Goal: Task Accomplishment & Management: Manage account settings

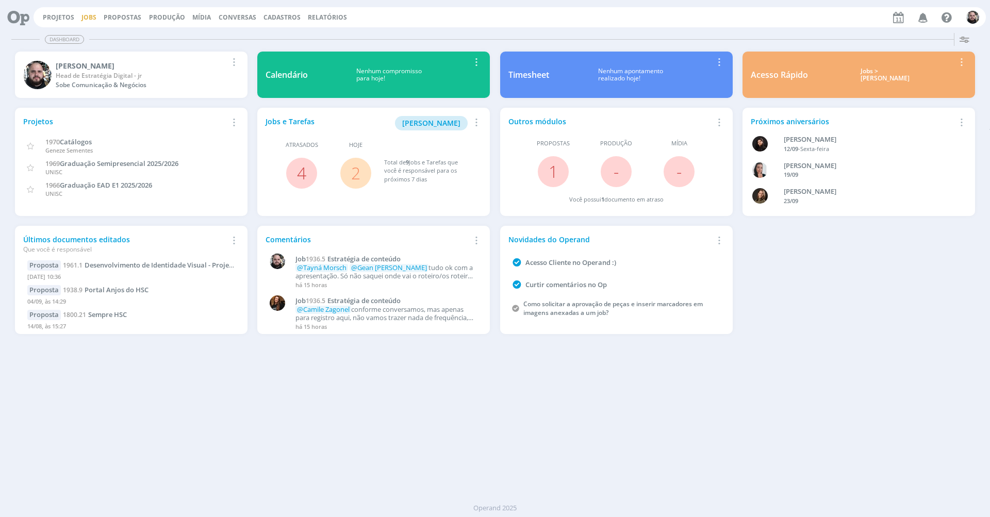
click at [91, 18] on link "Jobs" at bounding box center [88, 17] width 15 height 9
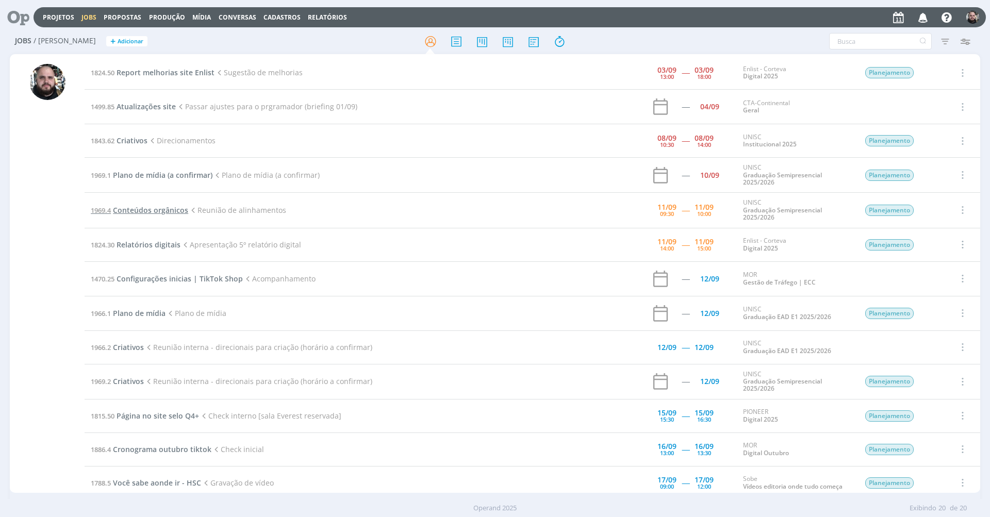
click at [152, 208] on span "Conteúdos orgânicos" at bounding box center [150, 210] width 75 height 10
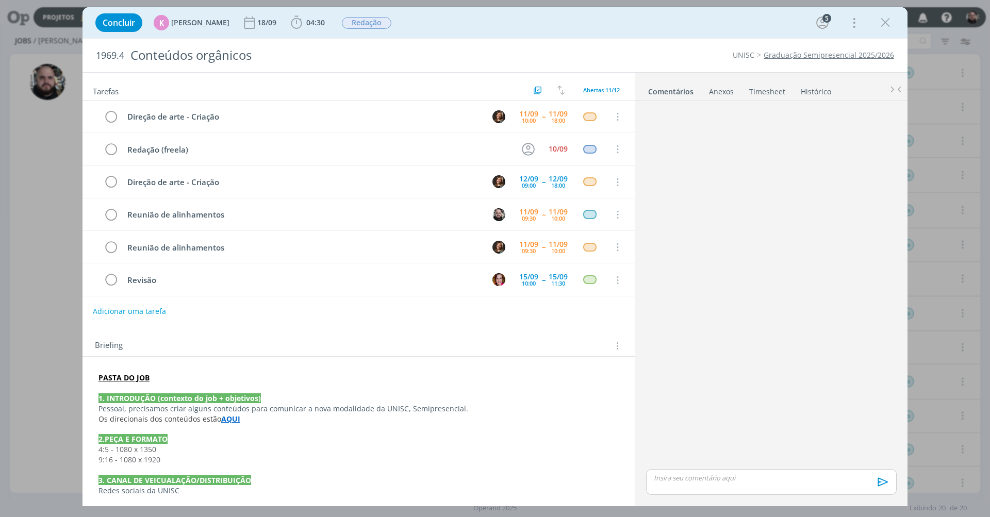
click at [497, 28] on div "Concluir K Karoline Arend 18/09 04:30 Iniciar Apontar Data * 11/09/2025 Horas *…" at bounding box center [495, 22] width 810 height 25
click at [138, 373] on strong "PASTA DO JOB" at bounding box center [124, 378] width 51 height 10
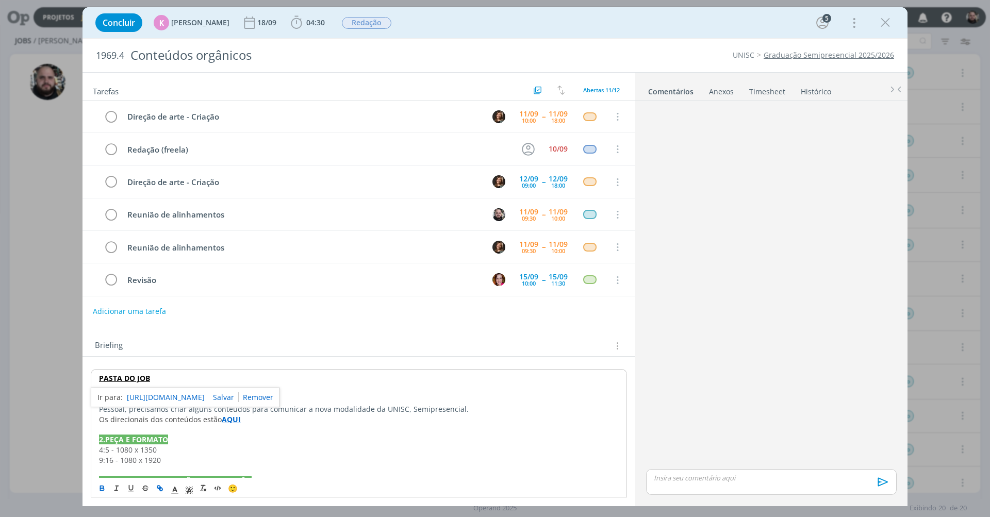
click at [144, 398] on link "https://sobeae.sharepoint.com/:f:/s/SOBEAE/Er9GHBpd5KBJjIxe5l4CwVwB0mpfHUCmTUAf…" at bounding box center [166, 397] width 78 height 13
click at [194, 377] on p "PASTA DO JOB" at bounding box center [359, 378] width 520 height 10
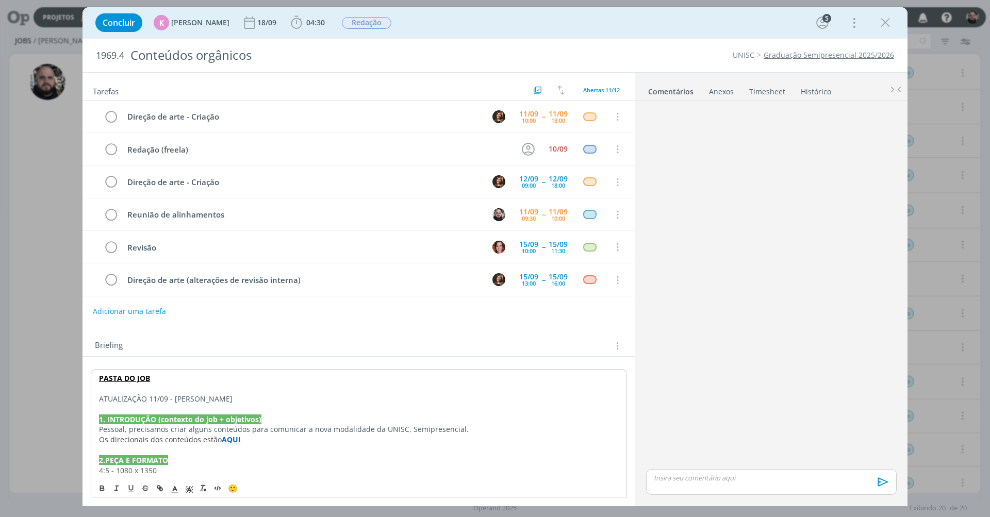
click at [186, 397] on p "ATUALIZAÇÃO 11/09 - GIO SOUZA" at bounding box center [359, 399] width 520 height 10
click at [187, 397] on p "ATUALIZAÇÃO 11/09 - GIO SOUZA" at bounding box center [359, 399] width 520 height 10
click at [226, 398] on p "ATUALIZAÇÃO 11/09 - GIO SOUZA" at bounding box center [359, 399] width 520 height 10
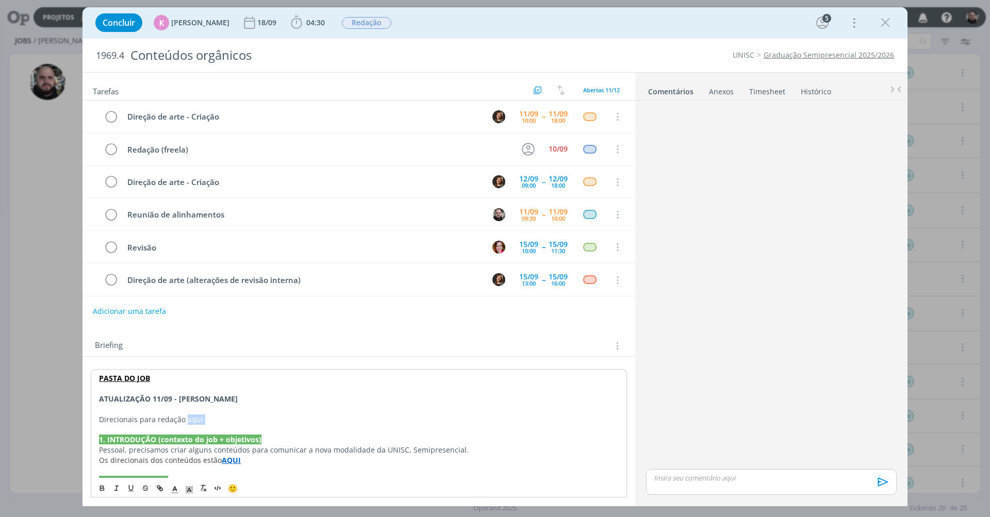
drag, startPoint x: 186, startPoint y: 418, endPoint x: 201, endPoint y: 417, distance: 15.0
click at [201, 417] on p "Direcionais para redação aqui." at bounding box center [359, 420] width 520 height 10
click at [162, 488] on icon "dialog" at bounding box center [160, 488] width 8 height 8
paste input "https://sobeae.sharepoint.com/:w:/s/SOBEAE/EeNEFzsEmL1DhiU6Mu2TUBIBc2JCu8hQ-BfX…"
click at [246, 432] on link "dialog" at bounding box center [243, 437] width 29 height 10
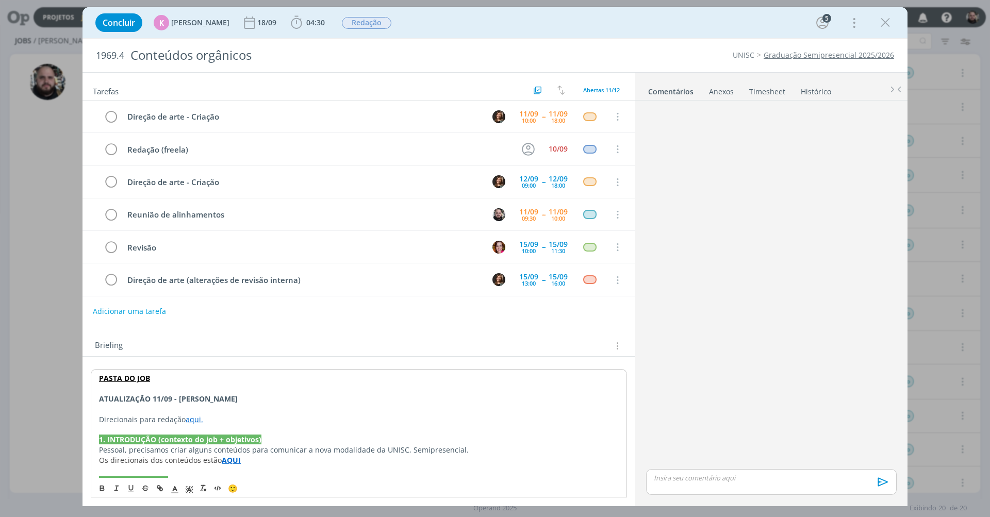
click at [235, 415] on p "Direcionais para redação aqui." at bounding box center [359, 420] width 520 height 10
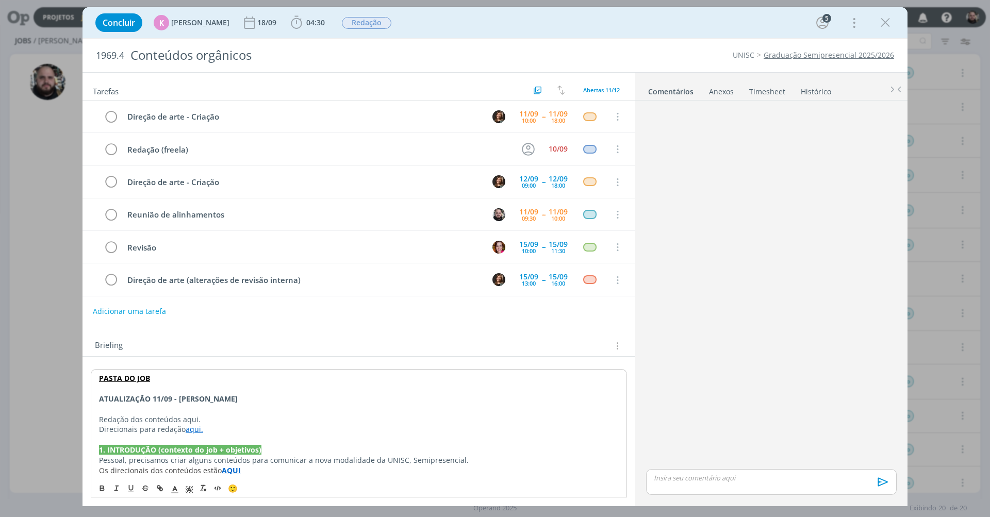
click at [170, 426] on p "Direcionais para redação aqui." at bounding box center [359, 430] width 520 height 10
drag, startPoint x: 155, startPoint y: 428, endPoint x: 92, endPoint y: 423, distance: 63.1
drag, startPoint x: 142, startPoint y: 417, endPoint x: 101, endPoint y: 415, distance: 41.3
click at [101, 415] on p "Redação dos conteúdos aqui." at bounding box center [359, 420] width 520 height 10
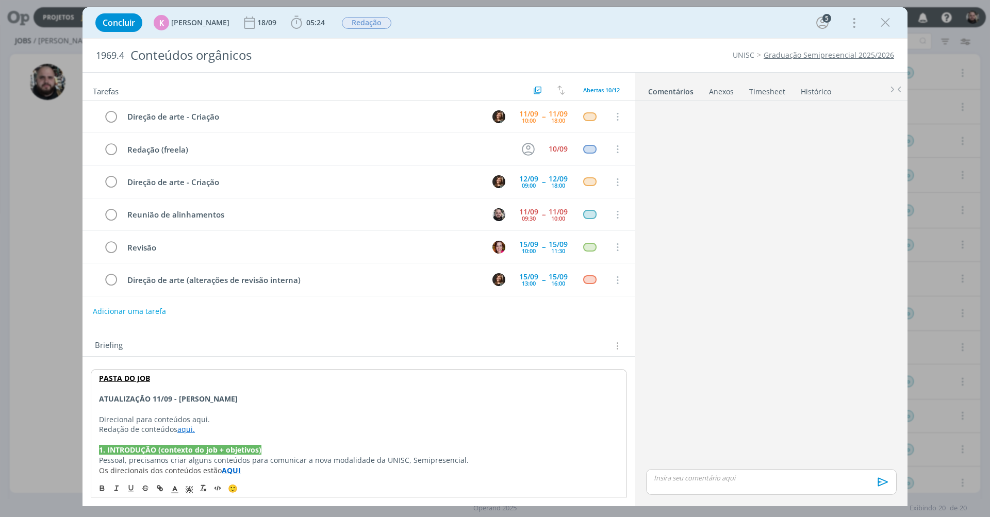
click at [199, 417] on p "Direcional para conteúdos aqui." at bounding box center [359, 420] width 520 height 10
click at [127, 377] on strong "PASTA DO JOB" at bounding box center [124, 378] width 51 height 10
click at [134, 399] on link "https://sobeae.sharepoint.com/:f:/s/SOBEAE/Er9GHBpd5KBJjIxe5l4CwVwB0mpfHUCmTUAf…" at bounding box center [166, 397] width 78 height 13
click at [193, 415] on p "Direcional para conteúdos aqui." at bounding box center [359, 420] width 520 height 10
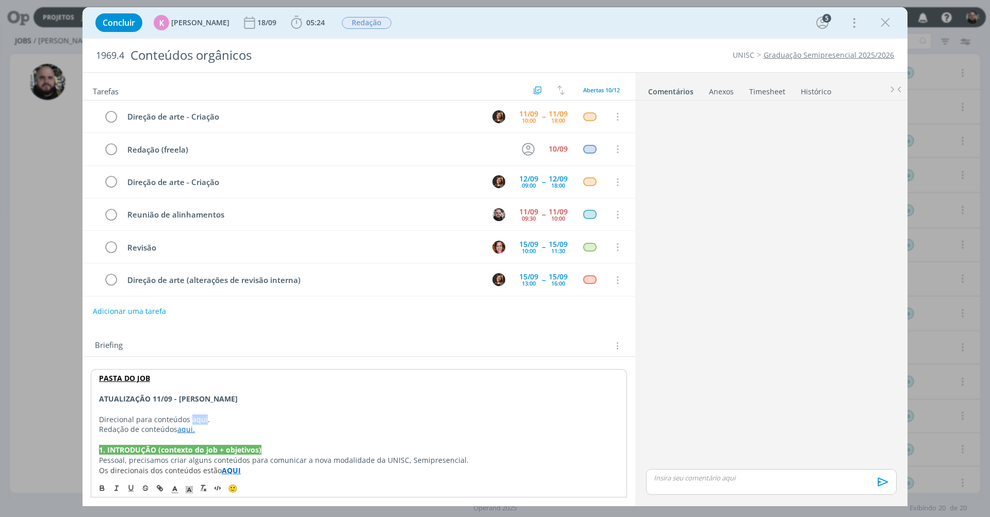
drag, startPoint x: 190, startPoint y: 417, endPoint x: 204, endPoint y: 417, distance: 13.4
click at [204, 417] on p "Direcional para conteúdos aqui." at bounding box center [359, 420] width 520 height 10
click at [160, 489] on icon "dialog" at bounding box center [160, 489] width 3 height 3
paste input "https://sobeae.sharepoint.com/:w:/s/SOBEAE/EQe6m3xtM-dLly3Ki9FvEU4Bs_BXEKm-cmr3…"
type input "https://sobeae.sharepoint.com/:w:/s/SOBEAE/EQe6m3xtM-dLly3Ki9FvEU4Bs_BXEKm-cmr3…"
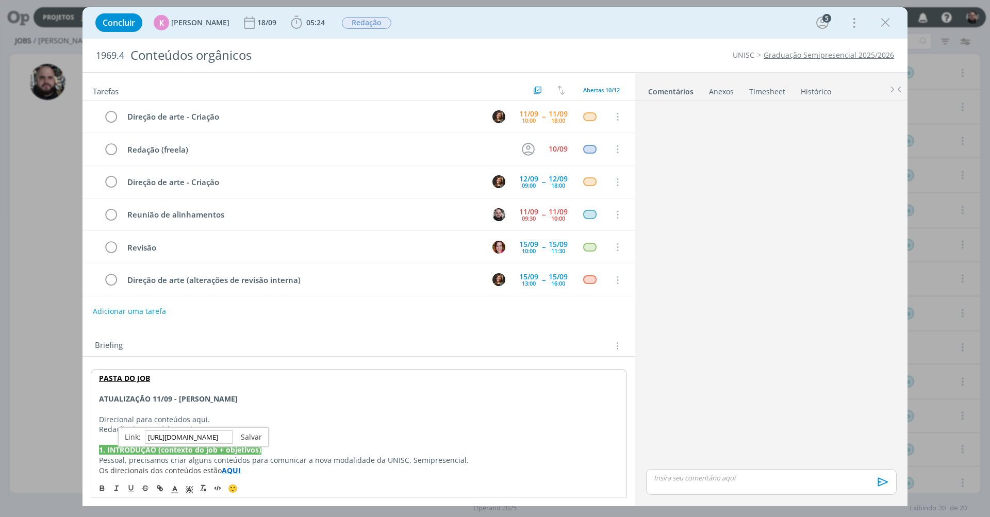
click at [245, 435] on link "dialog" at bounding box center [247, 437] width 29 height 10
click at [252, 418] on p "Direcional para conteúdos aqui ." at bounding box center [359, 420] width 520 height 10
click at [202, 416] on link "aqui" at bounding box center [197, 420] width 15 height 10
click at [208, 444] on div "https://sobeae.sharepoint.com/:w:/s/SOBEAE/EQe6m3xtM-dLly3Ki9FvEU4Bs_BXEKm-cmr3…" at bounding box center [185, 438] width 189 height 20
click at [205, 437] on link "https://sobeae.sharepoint.com/:w:/s/SOBEAE/EQe6m3xtM-dLly3Ki9FvEU4Bs_BXEKm-cmr3…" at bounding box center [166, 437] width 78 height 13
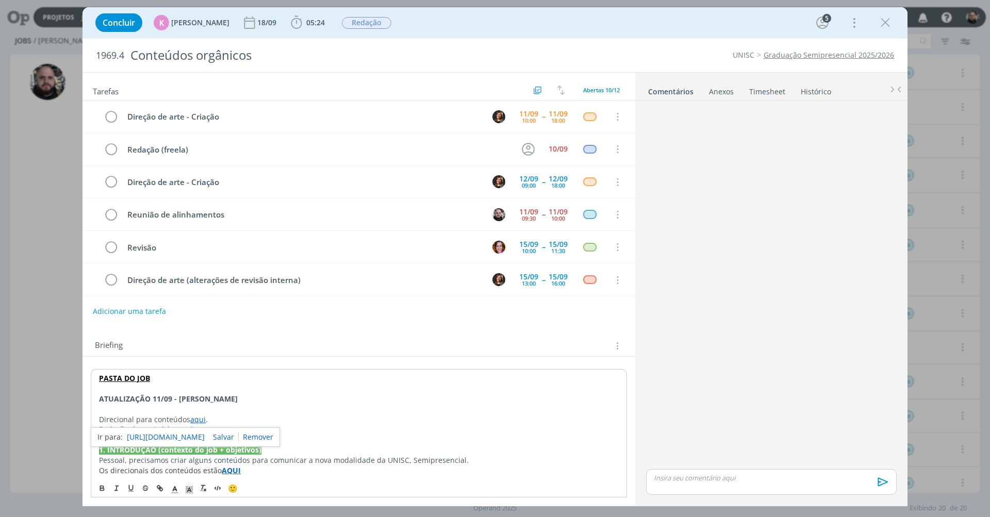
click at [288, 395] on p "ATUALIZAÇÃO 11/09 - GIO SOUZA" at bounding box center [359, 399] width 520 height 10
click at [184, 429] on link "aqui." at bounding box center [186, 430] width 18 height 10
click at [192, 448] on link "https://sobeae.sharepoint.com/:w:/s/SOBEAE/EeNEFzsEmL1DhiU6Mu2TUBIBc2JCu8hQ-BfX…" at bounding box center [166, 446] width 78 height 13
click at [562, 24] on div "Concluir K Karoline Arend 18/09 05:24 Iniciar Apontar Data * 11/09/2025 Horas *…" at bounding box center [495, 22] width 810 height 25
click at [752, 90] on link "Timesheet" at bounding box center [767, 89] width 37 height 15
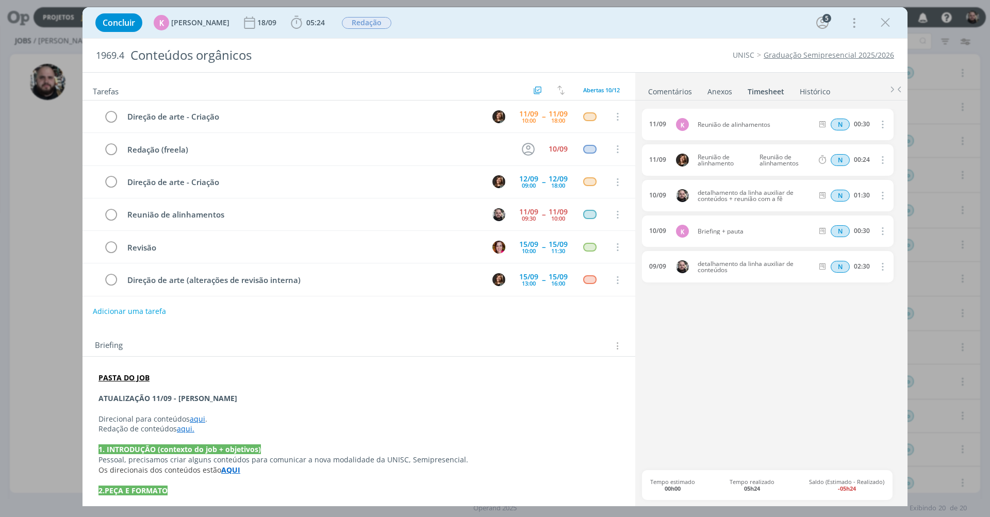
click at [738, 120] on div "11/09 K Reunião de alinhamentos N 00:30 Excluir Editar" at bounding box center [768, 124] width 252 height 31
copy div "Reunião de alinhamentos"
drag, startPoint x: 316, startPoint y: 24, endPoint x: 322, endPoint y: 29, distance: 7.3
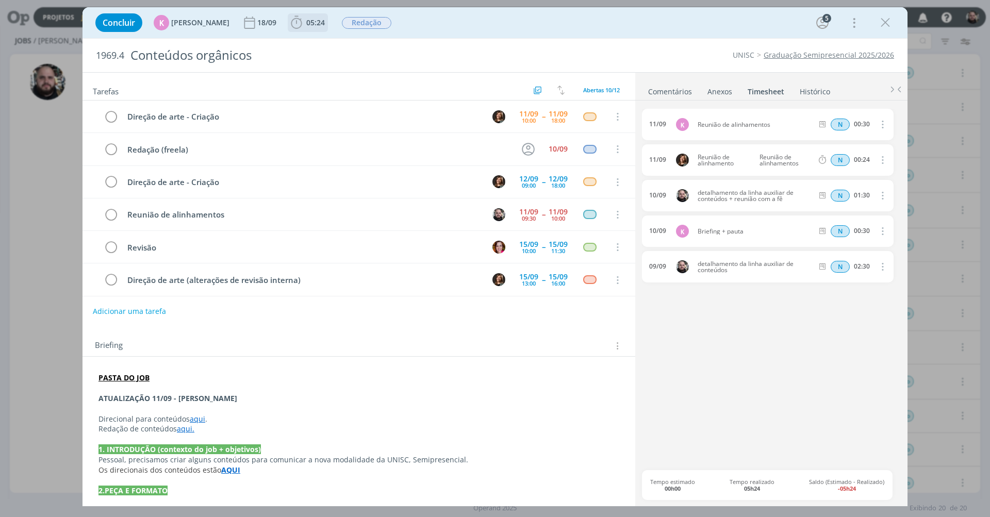
click at [316, 24] on span "05:24" at bounding box center [315, 23] width 19 height 10
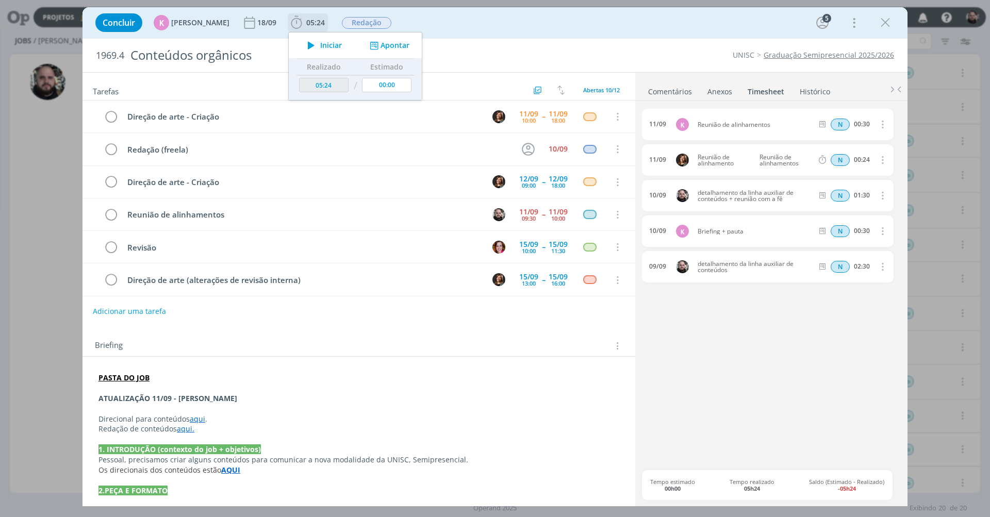
click at [378, 45] on button "Apontar" at bounding box center [388, 45] width 43 height 11
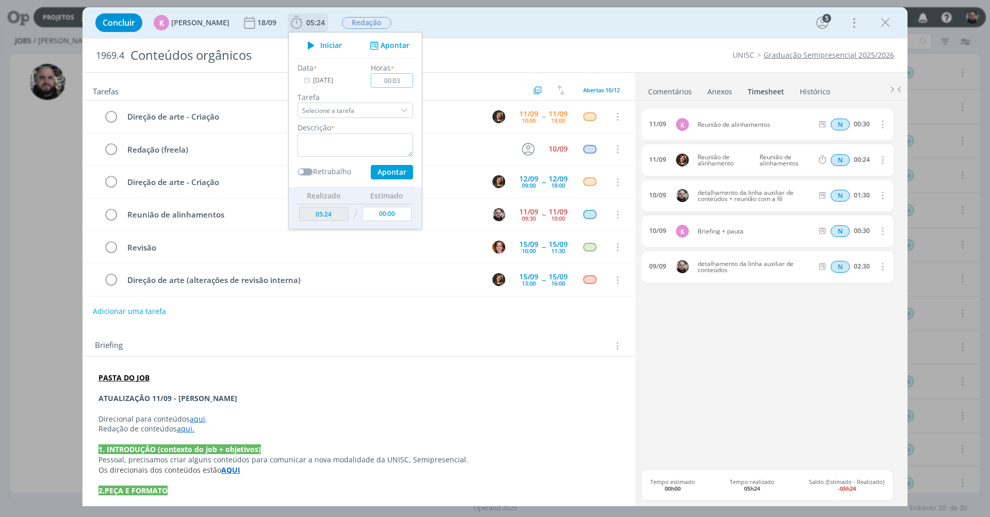
type input "00:30"
click at [345, 148] on textarea "dialog" at bounding box center [356, 145] width 116 height 24
paste textarea "Reunião de alinhamentos"
click at [377, 170] on button "Apontar" at bounding box center [392, 172] width 42 height 14
type textarea "Reunião de alinhamentos"
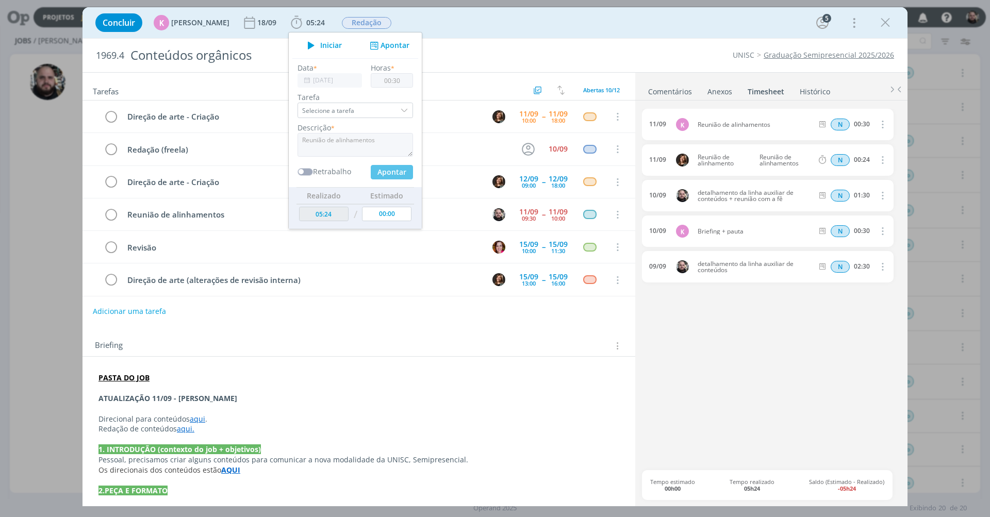
type input "05:54"
type input "00:00"
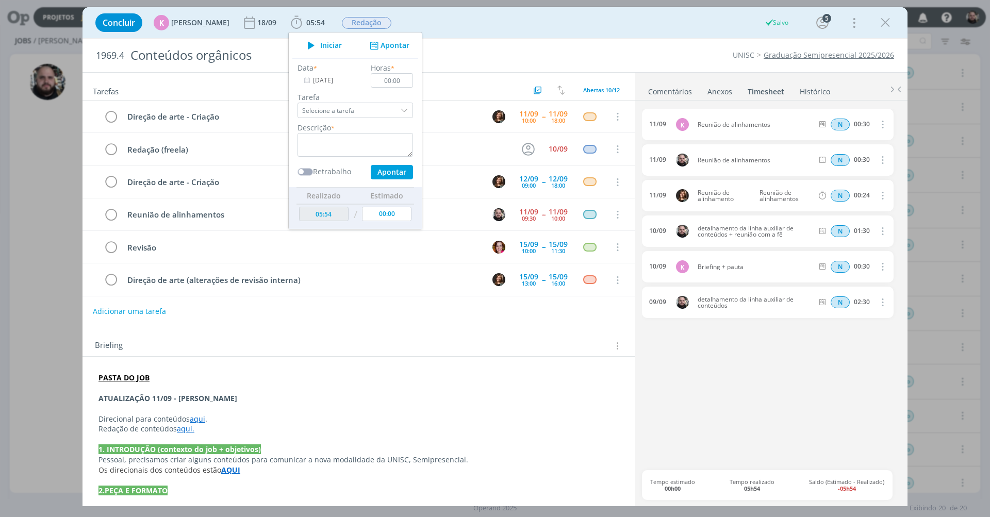
click at [562, 25] on div "Concluir K Karoline Arend 18/09 05:54 Iniciar Apontar Data * 11/09/2025 Horas *…" at bounding box center [495, 22] width 810 height 25
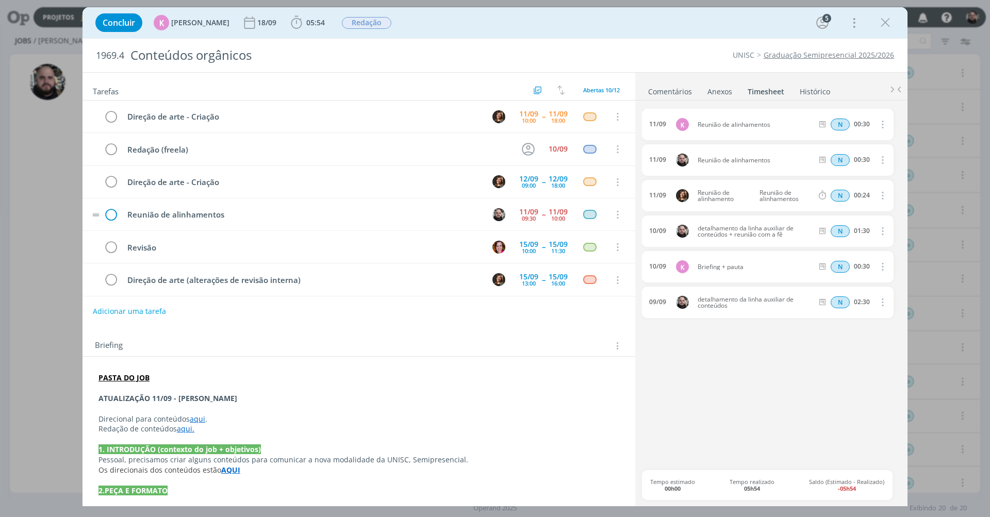
click at [108, 211] on icon "dialog" at bounding box center [110, 214] width 15 height 15
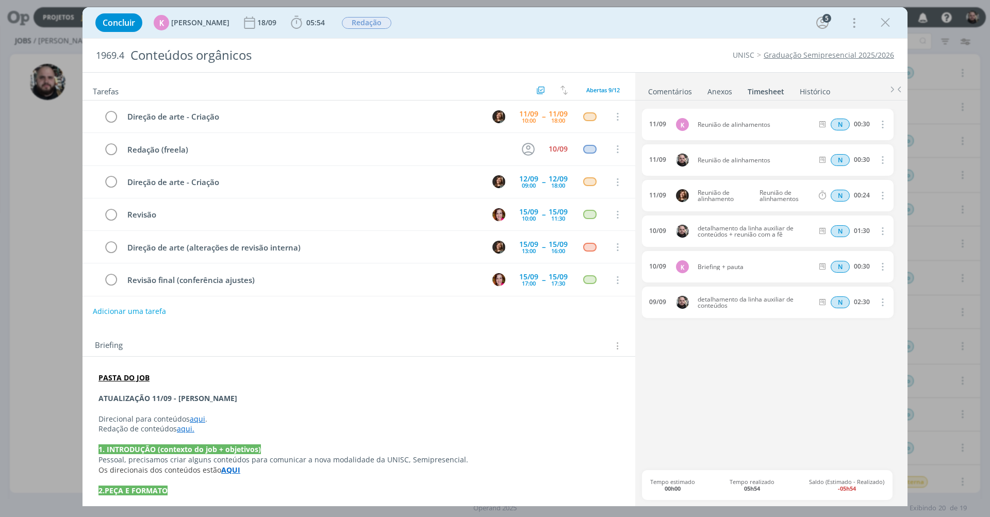
click at [186, 404] on p "dialog" at bounding box center [359, 409] width 521 height 10
click at [186, 404] on p "dialog" at bounding box center [359, 409] width 520 height 10
click at [188, 398] on strong "ATUALIZAÇÃO 11/09 - GIO SOUZA" at bounding box center [168, 399] width 139 height 10
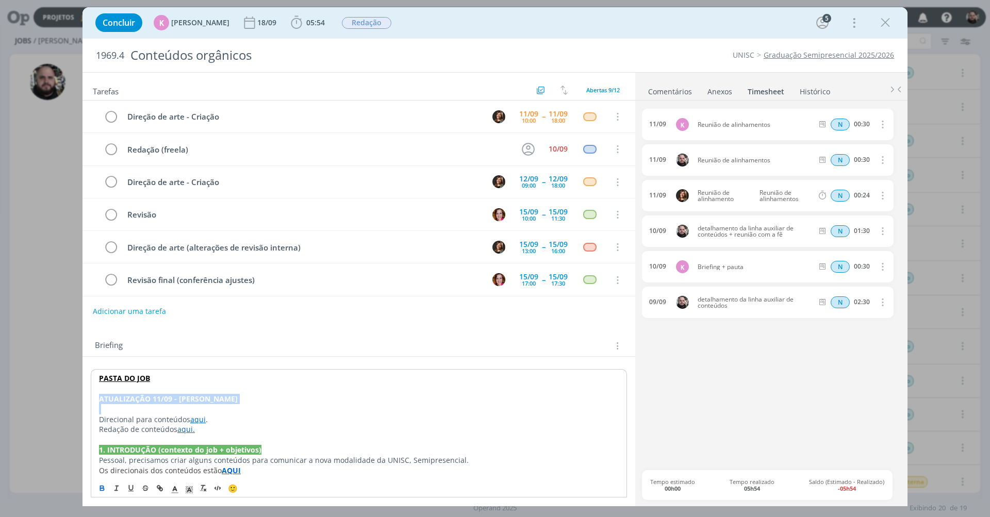
click at [188, 398] on strong "ATUALIZAÇÃO 11/09 - GIO SOUZA" at bounding box center [168, 399] width 139 height 10
click at [188, 489] on icon "dialog" at bounding box center [189, 489] width 9 height 9
click at [255, 444] on span "dialog" at bounding box center [252, 443] width 8 height 8
click at [307, 407] on p "dialog" at bounding box center [359, 409] width 520 height 10
click at [571, 17] on div "Concluir K Karoline Arend 18/09 05:54 Iniciar Apontar Data * 11/09/2025 Horas *…" at bounding box center [495, 22] width 810 height 25
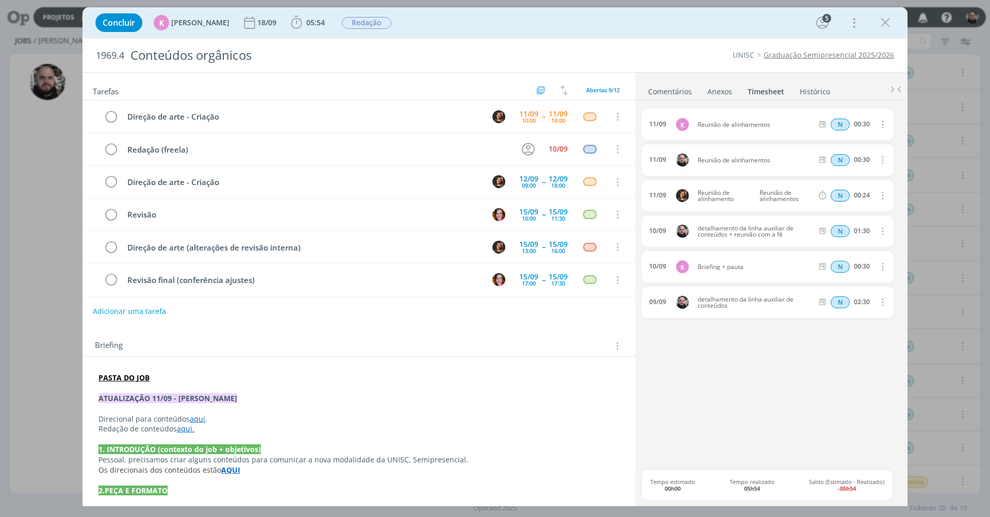
click at [589, 21] on div "Concluir K Karoline Arend 18/09 05:54 Iniciar Apontar Data * 11/09/2025 Horas *…" at bounding box center [495, 22] width 810 height 25
click at [883, 23] on icon "dialog" at bounding box center [885, 22] width 15 height 15
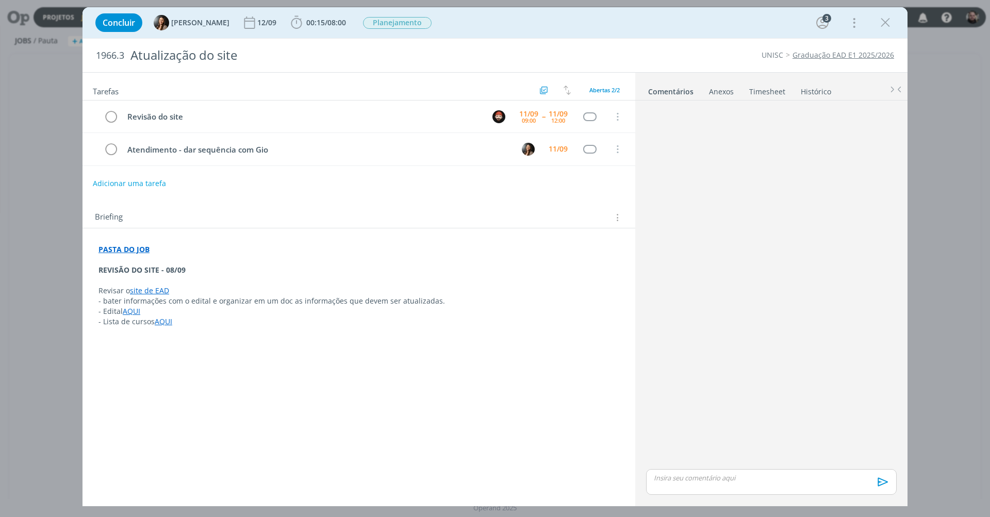
click at [445, 267] on p "REVISÃO DO SITE - 08/09" at bounding box center [359, 270] width 521 height 10
click at [447, 380] on div "Tarefas Usar Job de template Criar template a partir deste job Visualizar Templ…" at bounding box center [359, 285] width 553 height 425
click at [880, 23] on icon "dialog" at bounding box center [885, 22] width 15 height 15
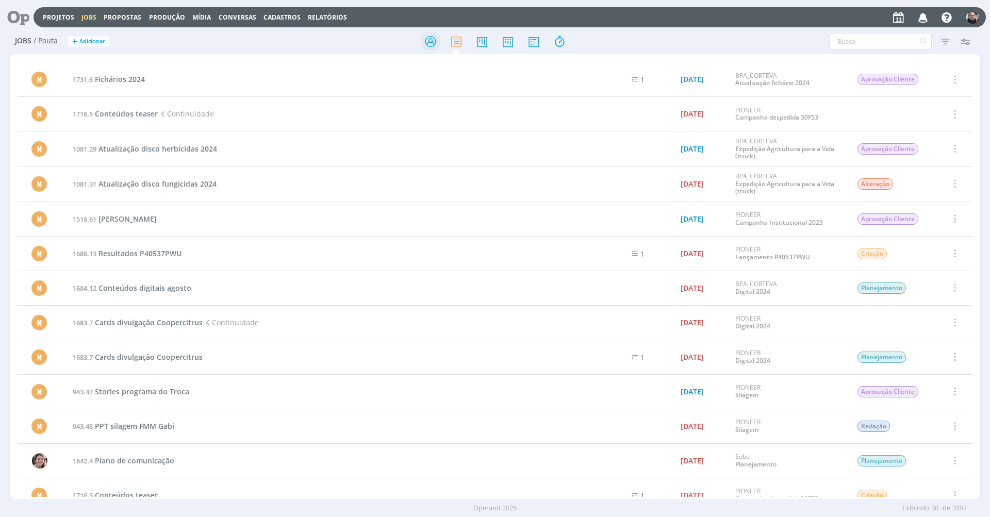
click at [430, 39] on icon at bounding box center [430, 41] width 19 height 20
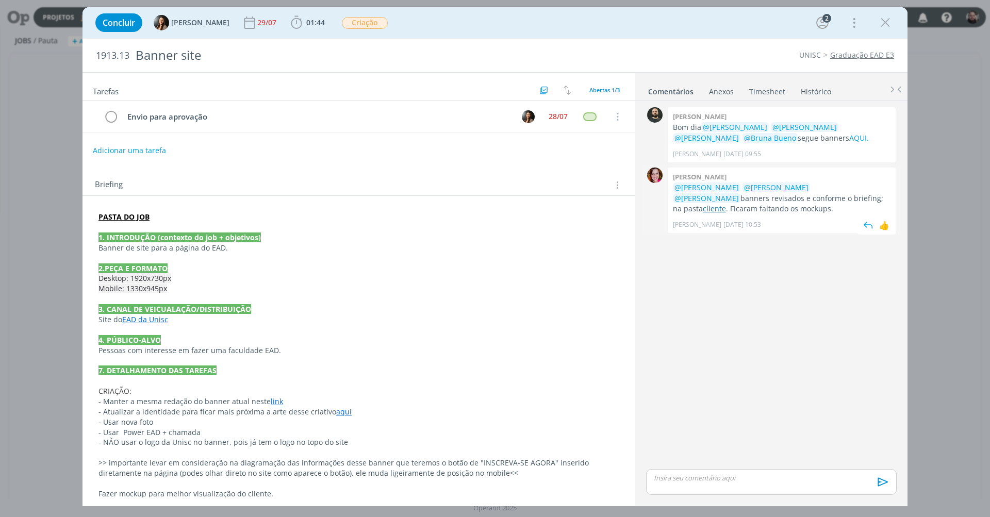
click at [726, 204] on link "cliente" at bounding box center [714, 209] width 23 height 10
click at [661, 19] on div "Concluir [PERSON_NAME] [DATE] 01:44 Iniciar Apontar Data * [DATE] Horas * 00:00…" at bounding box center [495, 22] width 810 height 25
click at [887, 22] on icon "dialog" at bounding box center [885, 22] width 15 height 15
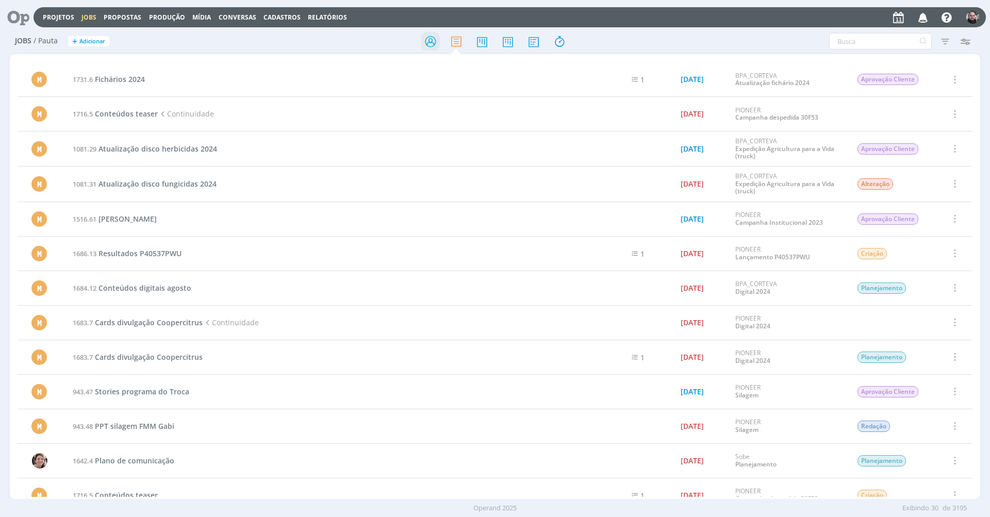
click at [432, 40] on icon at bounding box center [430, 41] width 19 height 20
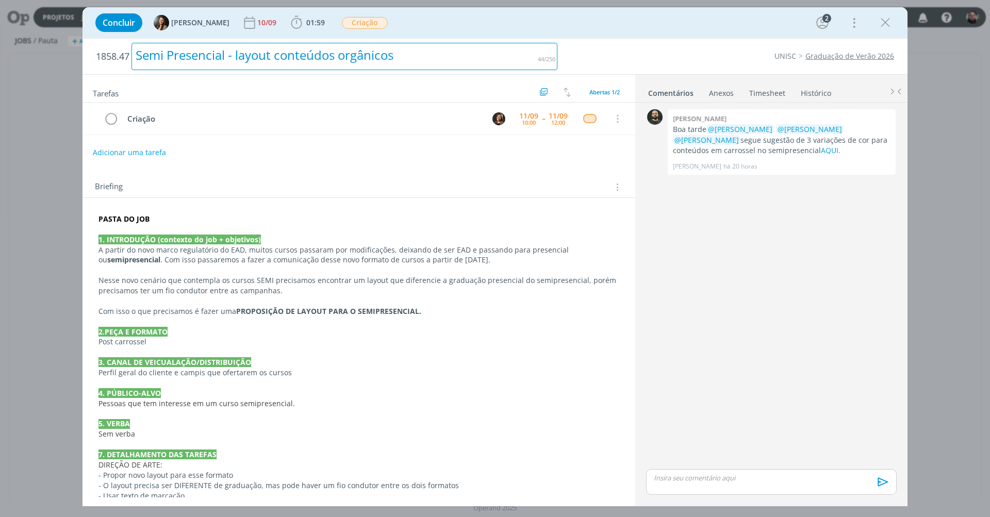
click at [354, 56] on div "Semi Presencial - layout conteúdos orgânicos" at bounding box center [345, 56] width 426 height 27
click at [174, 53] on div "Semi Presencial - layout conteúdos orgânicos" at bounding box center [345, 56] width 426 height 27
click at [242, 53] on div "Semipresencial - layout conteúdos orgânicos" at bounding box center [345, 56] width 426 height 27
drag, startPoint x: 235, startPoint y: 54, endPoint x: 452, endPoint y: 71, distance: 217.8
click at [452, 71] on h2 "1858.47 Semipresencial - layout conteúdos orgânicos" at bounding box center [327, 57] width 462 height 36
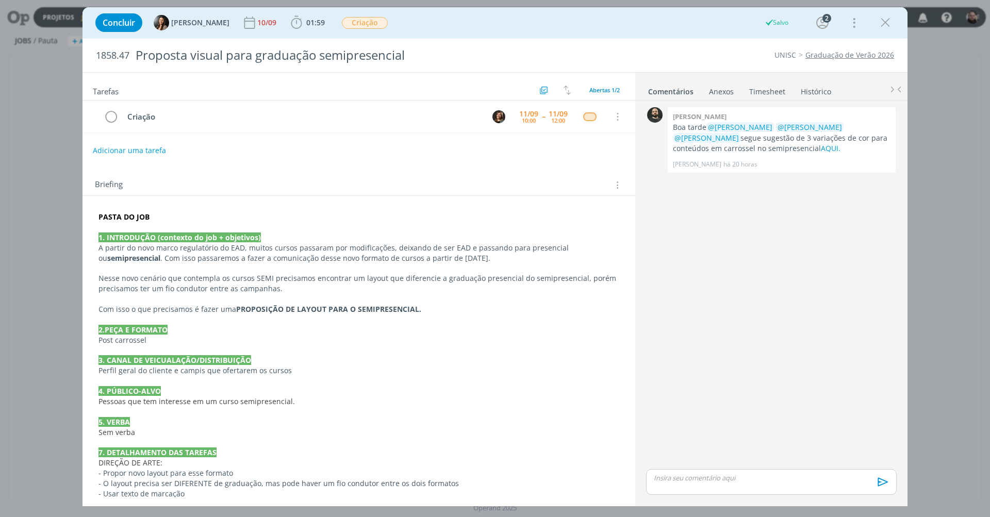
click at [260, 265] on p "dialog" at bounding box center [359, 269] width 521 height 10
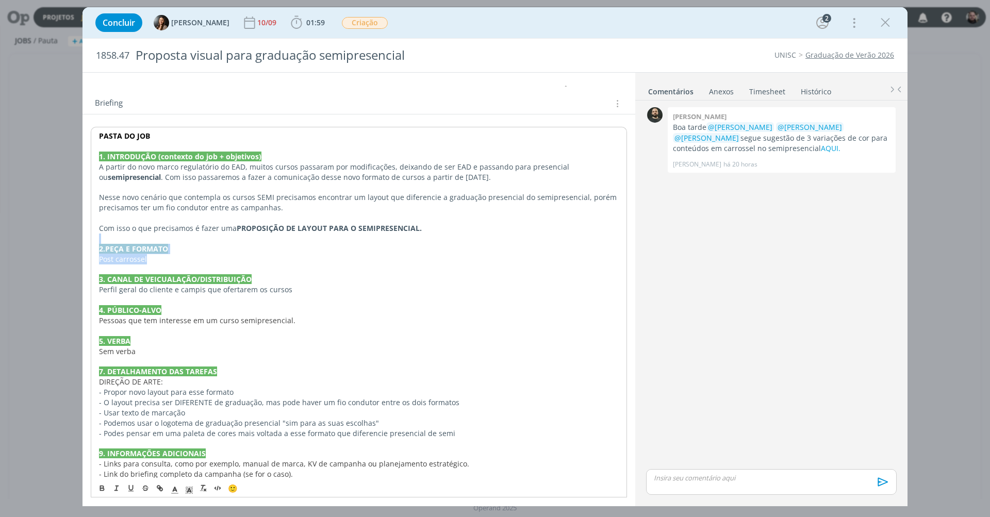
drag, startPoint x: 146, startPoint y: 252, endPoint x: 62, endPoint y: 237, distance: 85.9
click at [62, 237] on div "Concluir Beatriz Luchese 10/09 01:59 Iniciar Apontar Data * 11/09/2025 Horas * …" at bounding box center [495, 258] width 990 height 517
click at [204, 295] on p "dialog" at bounding box center [359, 300] width 520 height 10
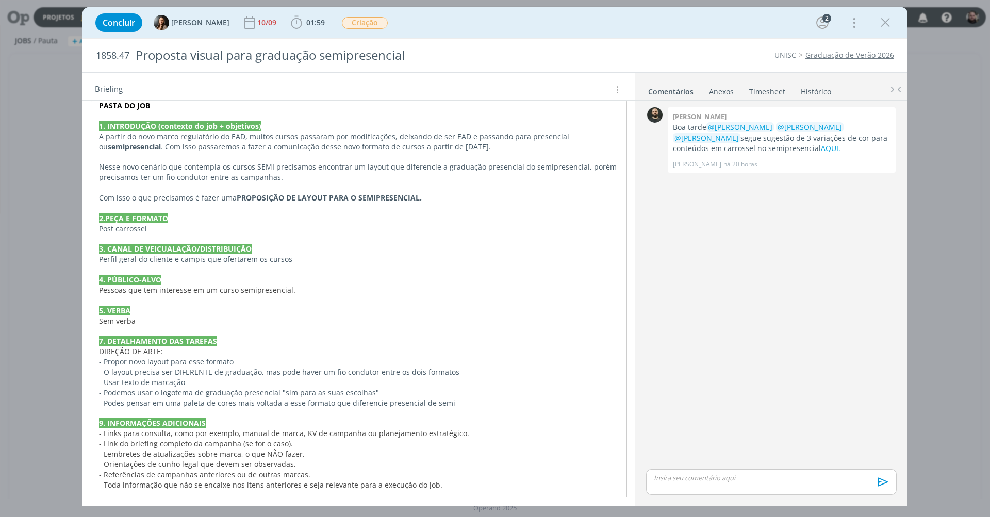
scroll to position [113, 0]
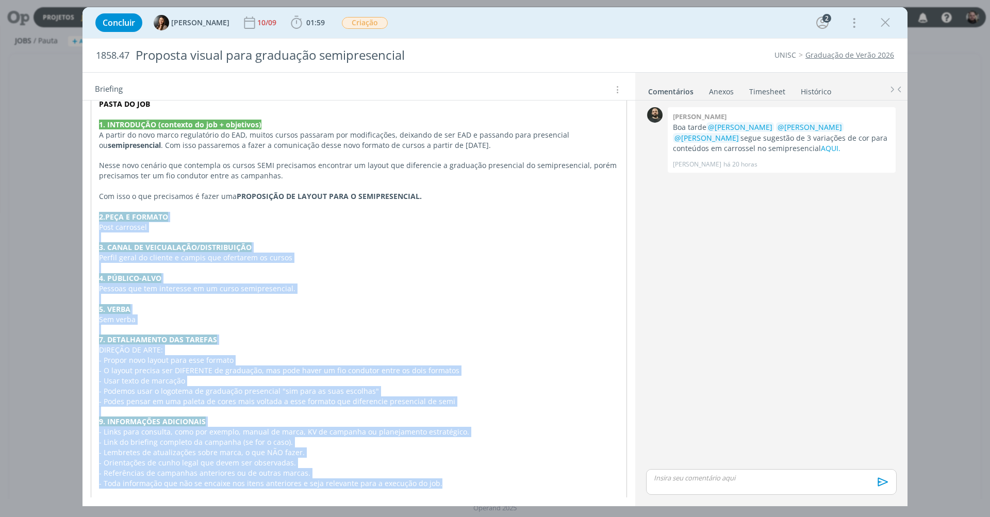
drag, startPoint x: 446, startPoint y: 468, endPoint x: 83, endPoint y: 207, distance: 447.6
click at [83, 207] on div "PASTA DO JOB 1. INTRODUÇÃO (contexto do job + objetivos) A partir do novo marco…" at bounding box center [359, 299] width 553 height 433
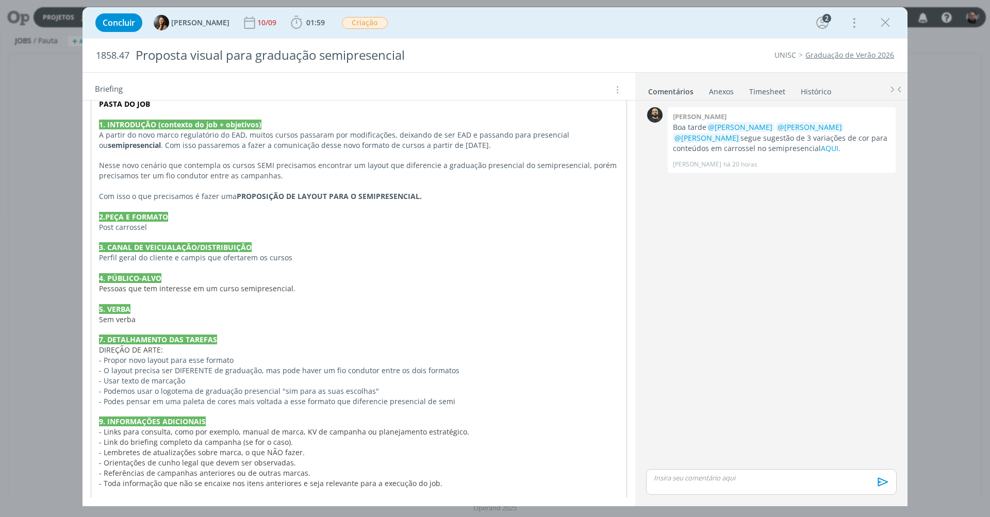
scroll to position [0, 0]
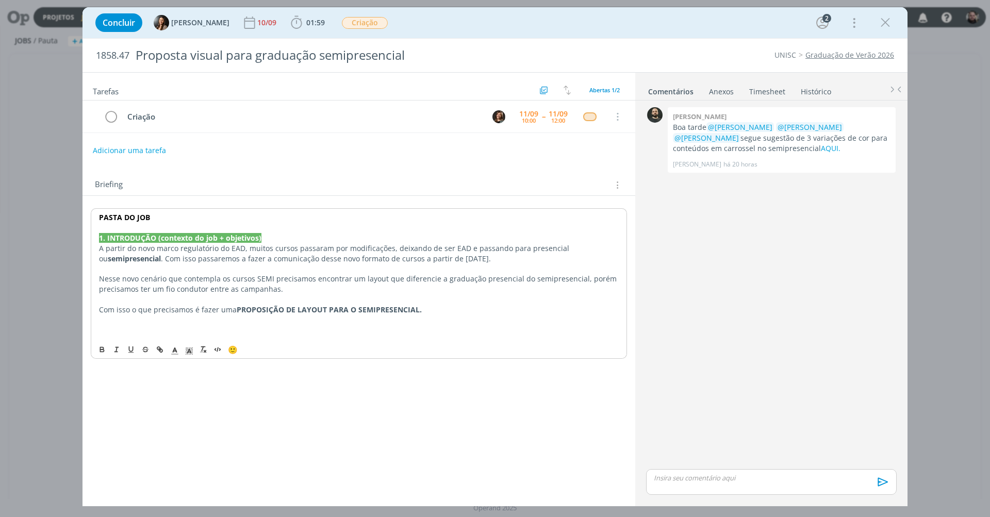
drag, startPoint x: 440, startPoint y: 308, endPoint x: 97, endPoint y: 236, distance: 351.0
click at [97, 236] on div "PASTA DO JOB 1. INTRODUÇÃO (contexto do job + objetivos) A partir do novo marco…" at bounding box center [359, 273] width 536 height 131
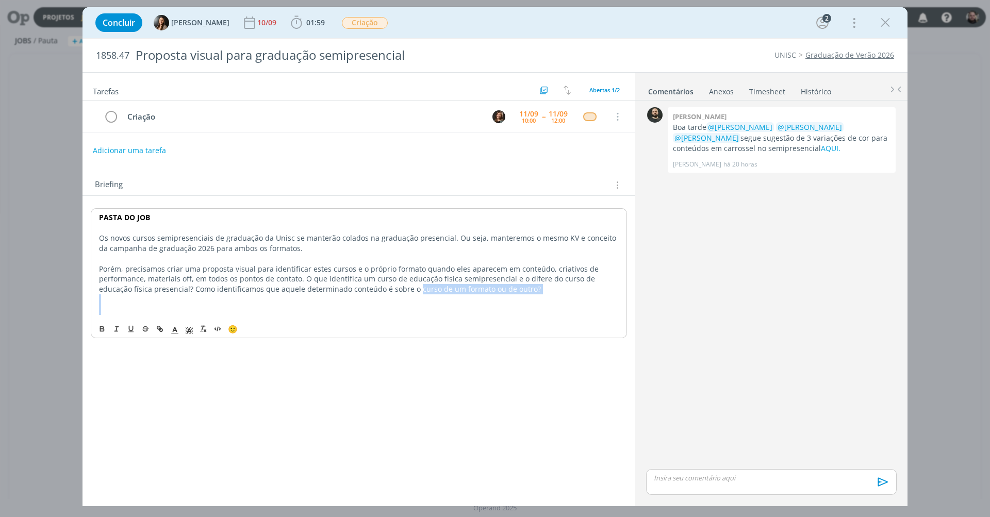
drag, startPoint x: 361, startPoint y: 285, endPoint x: 564, endPoint y: 305, distance: 203.7
click at [564, 305] on div "PASTA DO JOB Os novos cursos semipresenciais de graduação da Unisc se manterão …" at bounding box center [359, 263] width 536 height 110
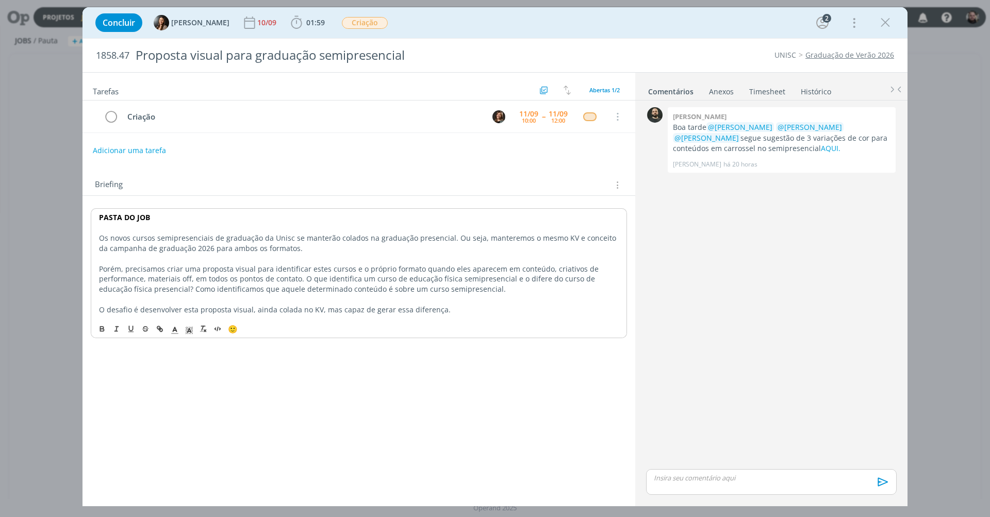
click at [406, 306] on p "O desafio é desenvolver esta proposta visual, ainda colada no KV, mas capaz de …" at bounding box center [359, 310] width 520 height 10
click at [443, 347] on div "Tarefas Usar Job de template Criar template a partir deste job Visualizar Templ…" at bounding box center [359, 285] width 553 height 425
click at [322, 240] on p "Os novos cursos semipresenciais de graduação da Unisc se manterão colados na gr…" at bounding box center [359, 243] width 521 height 21
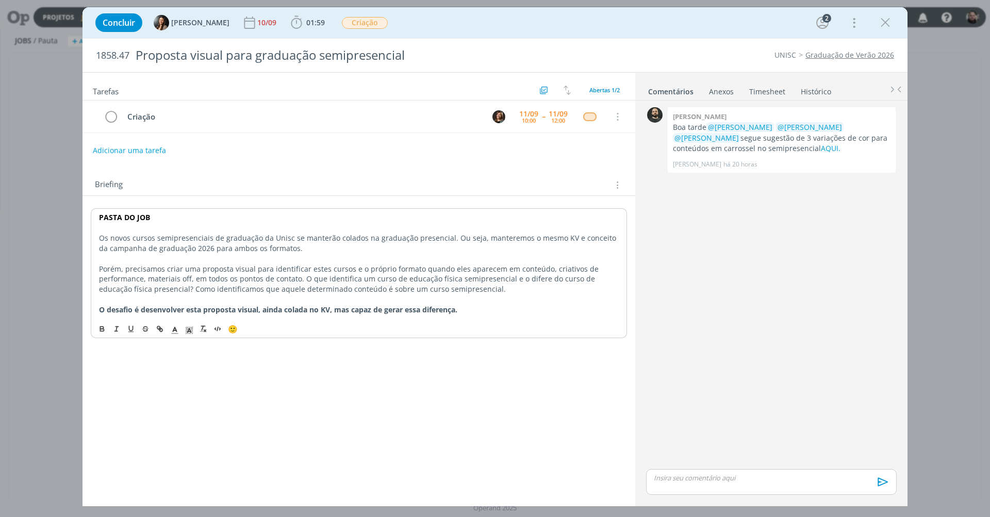
click at [321, 230] on p "dialog" at bounding box center [359, 228] width 520 height 10
click at [301, 25] on icon "dialog" at bounding box center [296, 22] width 15 height 15
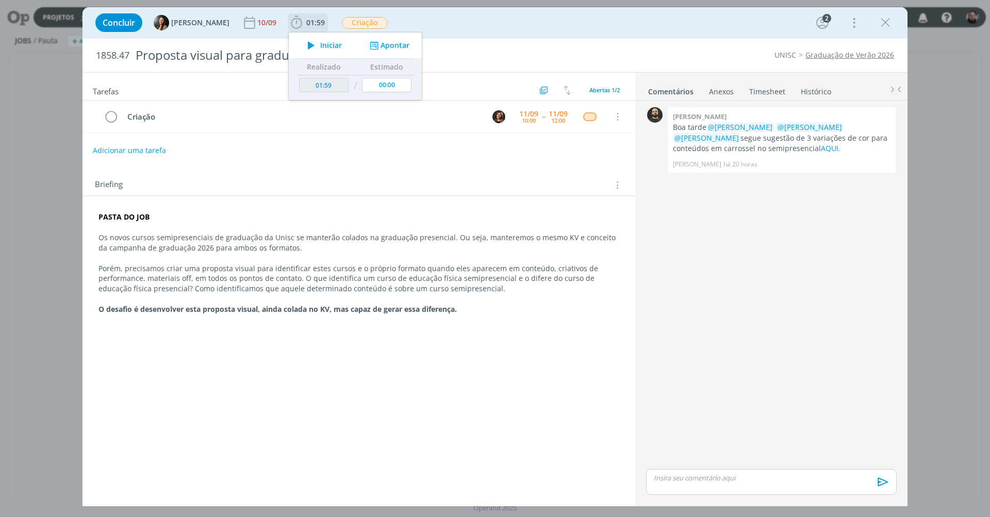
click at [373, 45] on icon "dialog" at bounding box center [374, 46] width 13 height 10
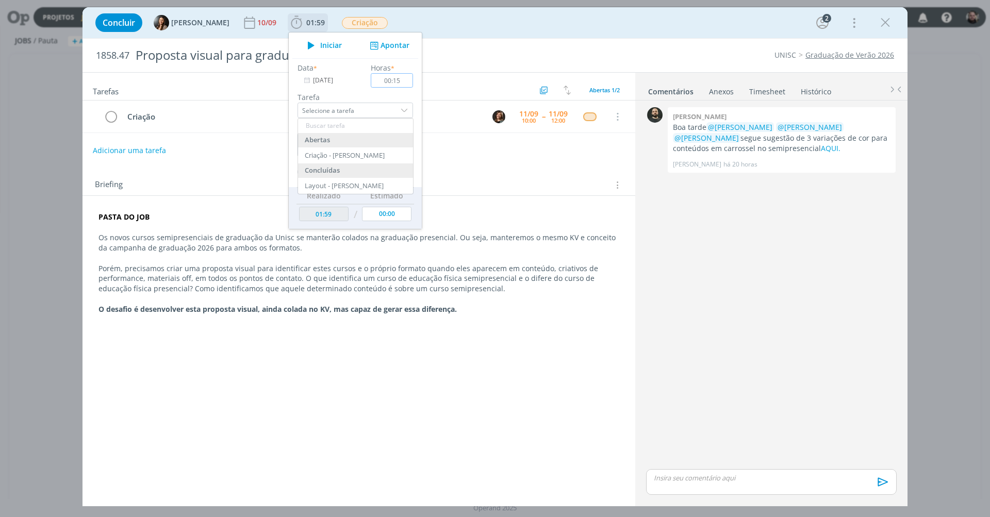
click at [401, 81] on input "00:15" at bounding box center [392, 80] width 42 height 14
type input "00:10"
click at [370, 138] on textarea "dialog" at bounding box center [356, 145] width 116 height 24
type textarea "preenchimento do briefing"
click at [389, 172] on button "Apontar" at bounding box center [392, 172] width 42 height 14
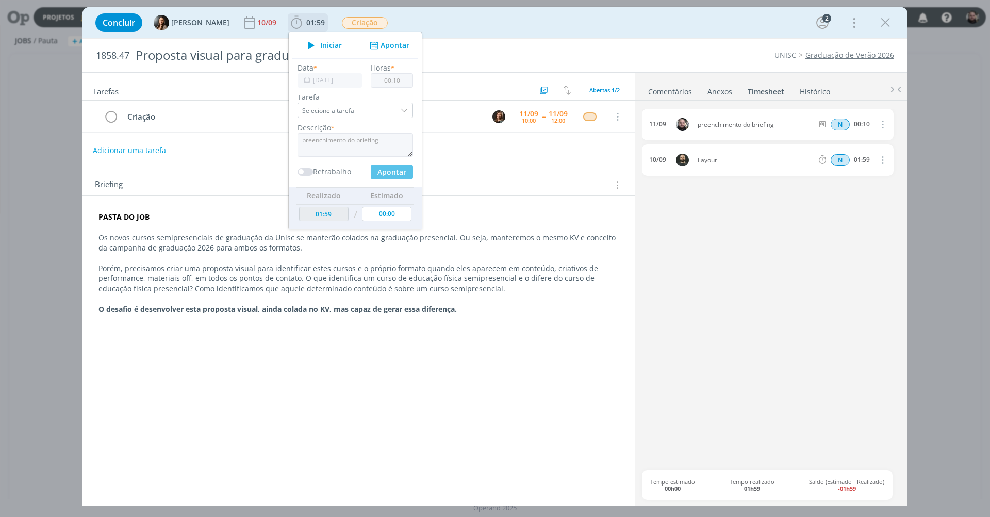
type input "02:09"
type input "00:00"
click at [742, 18] on icon "dialog" at bounding box center [885, 22] width 15 height 15
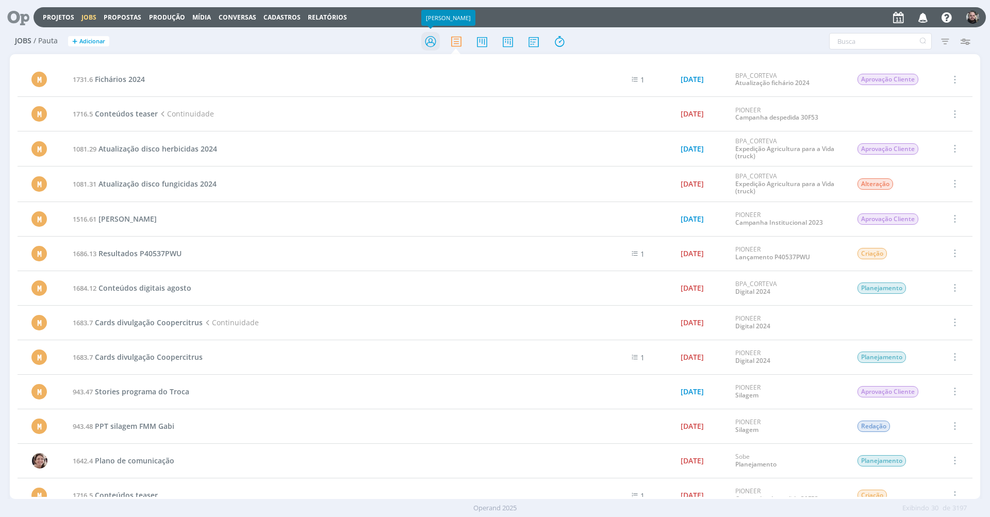
click at [428, 41] on icon at bounding box center [430, 41] width 19 height 20
